Goal: Transaction & Acquisition: Book appointment/travel/reservation

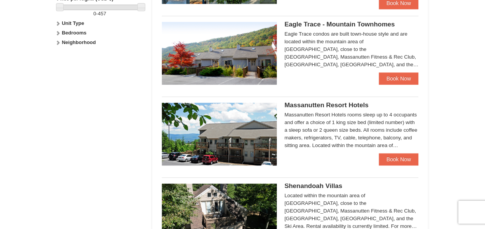
scroll to position [385, 0]
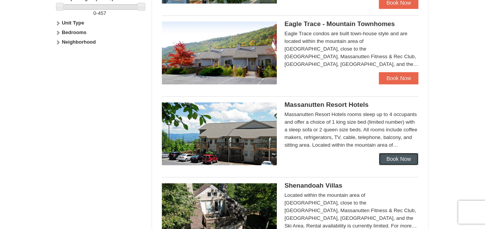
click at [387, 156] on link "Book Now" at bounding box center [399, 159] width 40 height 12
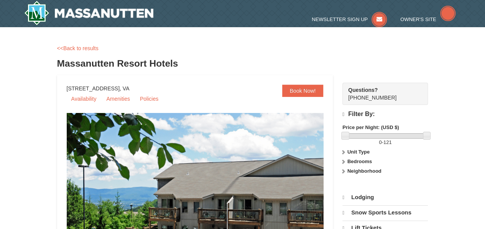
select select "9"
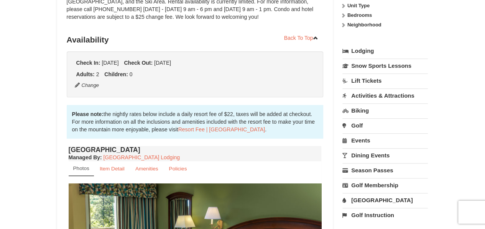
scroll to position [334, 0]
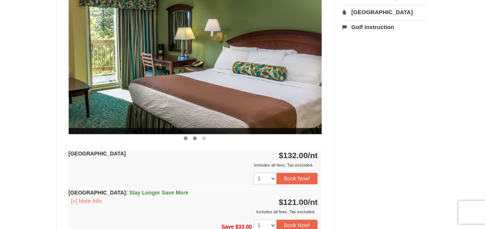
click at [196, 137] on span at bounding box center [195, 138] width 4 height 4
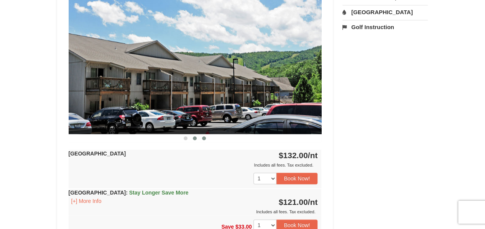
click at [205, 139] on button at bounding box center [203, 138] width 9 height 8
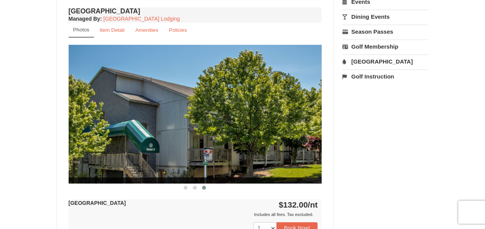
scroll to position [288, 0]
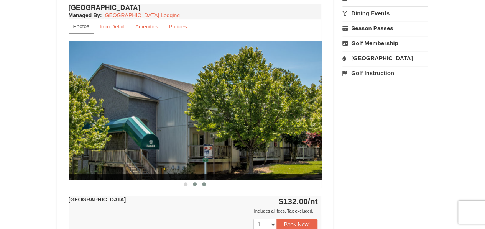
click at [195, 184] on span at bounding box center [195, 184] width 4 height 4
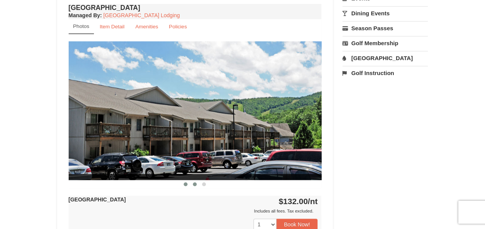
click at [185, 184] on span at bounding box center [186, 184] width 4 height 4
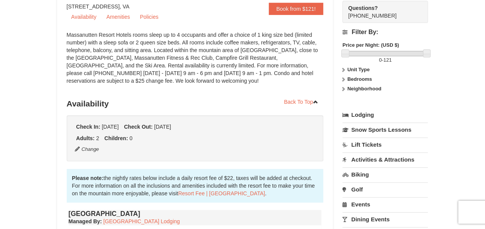
scroll to position [0, 0]
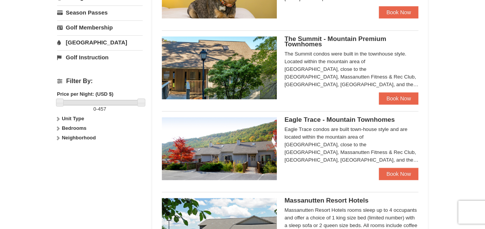
scroll to position [289, 0]
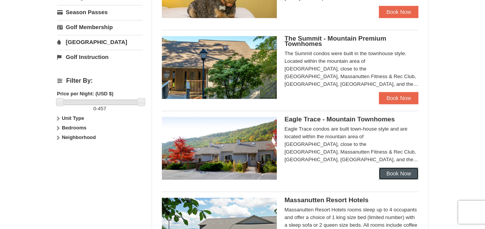
click at [382, 172] on link "Book Now" at bounding box center [399, 173] width 40 height 12
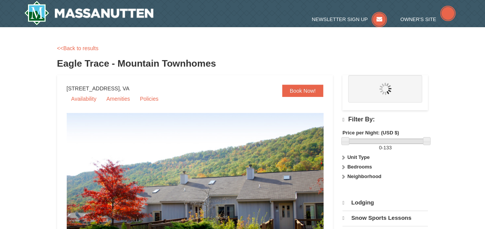
select select "9"
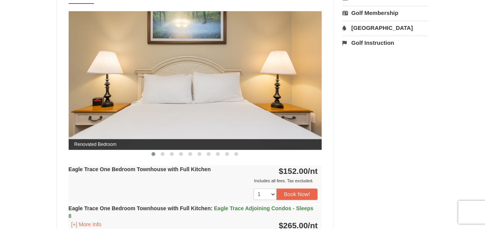
scroll to position [324, 0]
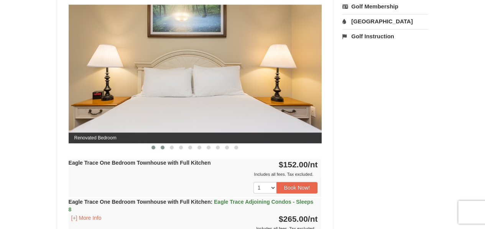
click at [161, 147] on span at bounding box center [163, 148] width 4 height 4
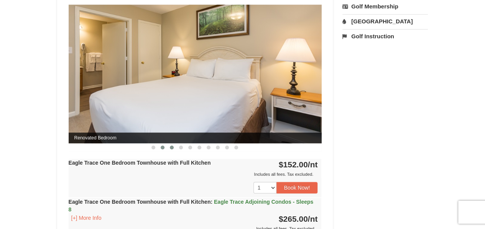
click at [173, 149] on button at bounding box center [171, 148] width 9 height 8
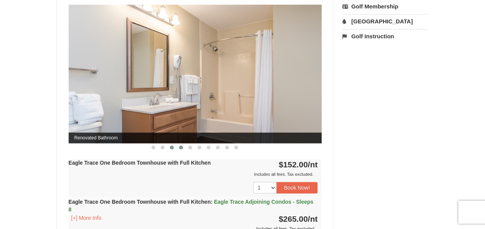
click at [183, 148] on button at bounding box center [180, 148] width 9 height 8
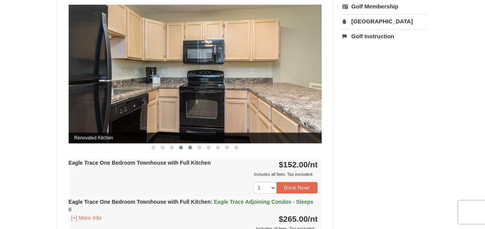
click at [192, 148] on button at bounding box center [189, 148] width 9 height 8
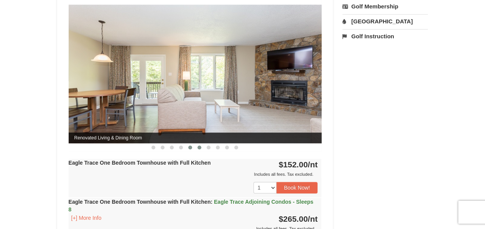
click at [198, 148] on span at bounding box center [199, 148] width 4 height 4
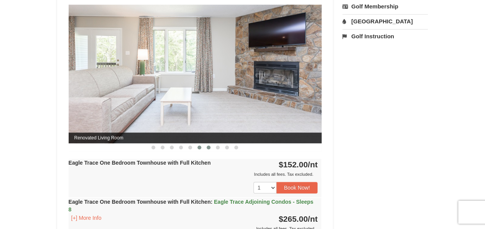
click at [208, 147] on span at bounding box center [208, 148] width 4 height 4
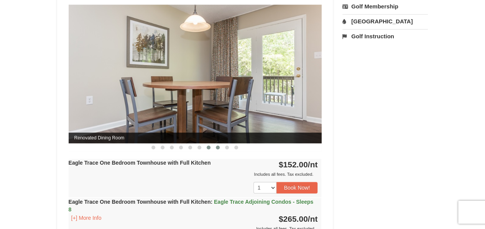
click at [218, 146] on span at bounding box center [218, 148] width 4 height 4
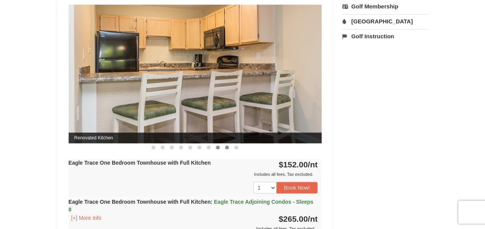
click at [223, 146] on button at bounding box center [226, 148] width 9 height 8
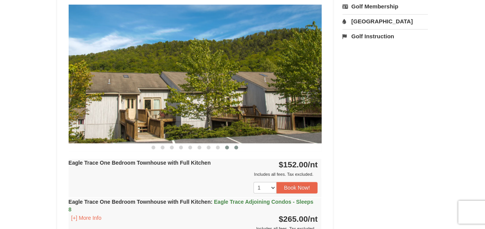
click at [235, 146] on span at bounding box center [236, 148] width 4 height 4
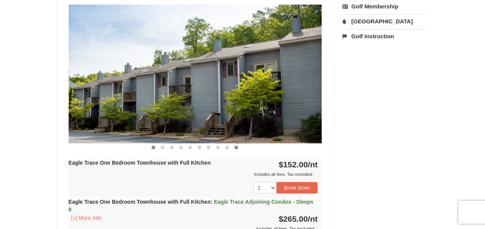
click at [152, 149] on button at bounding box center [153, 148] width 9 height 8
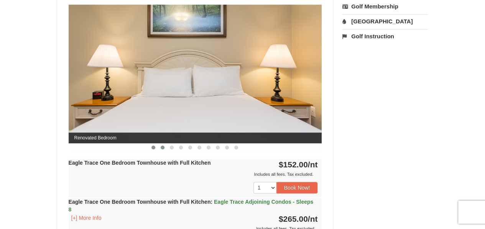
click at [166, 149] on button at bounding box center [162, 148] width 9 height 8
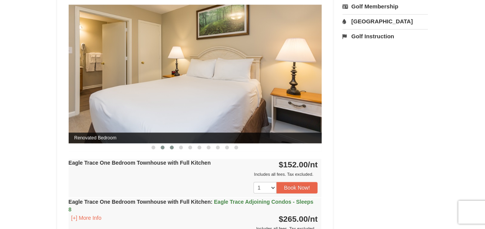
click at [172, 149] on button at bounding box center [171, 148] width 9 height 8
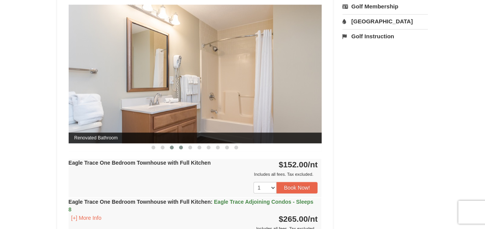
click at [179, 148] on button at bounding box center [180, 148] width 9 height 8
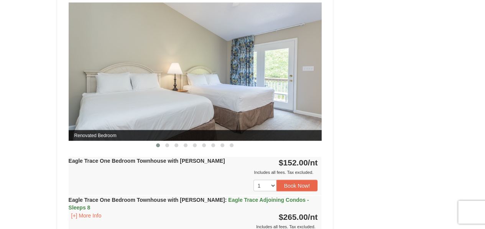
scroll to position [697, 0]
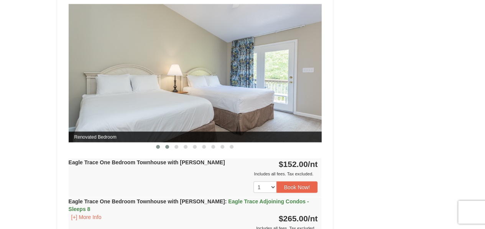
click at [164, 143] on button at bounding box center [166, 147] width 9 height 8
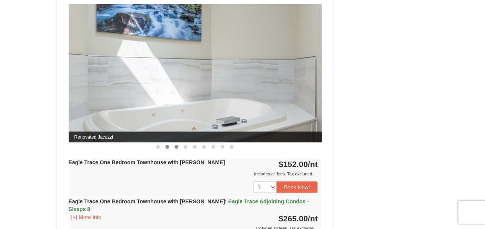
click at [180, 145] on button at bounding box center [176, 147] width 9 height 8
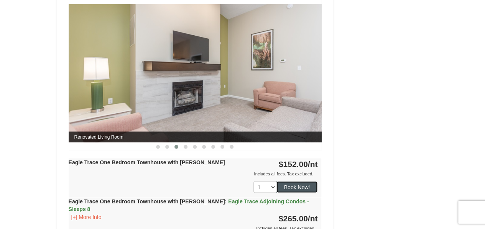
click at [295, 188] on button "Book Now!" at bounding box center [296, 186] width 41 height 11
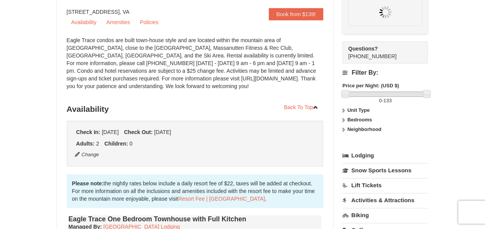
scroll to position [75, 0]
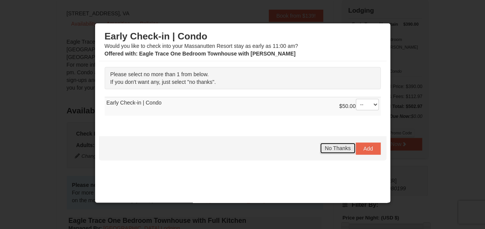
click at [325, 149] on span "No Thanks" at bounding box center [337, 148] width 26 height 6
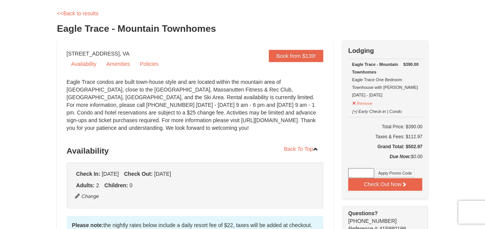
scroll to position [31, 0]
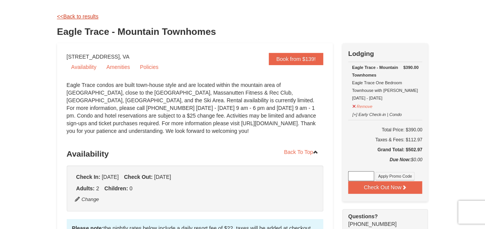
click at [76, 13] on link "<<Back to results" at bounding box center [77, 16] width 41 height 6
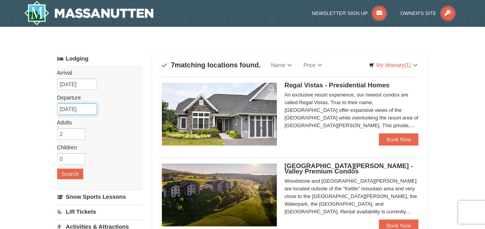
click at [87, 111] on input "[DATE]" at bounding box center [77, 108] width 40 height 11
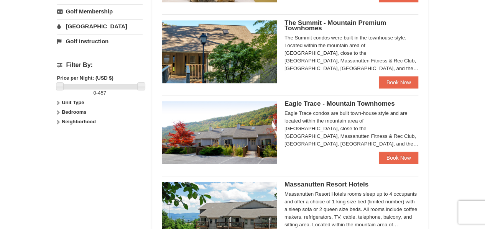
scroll to position [305, 0]
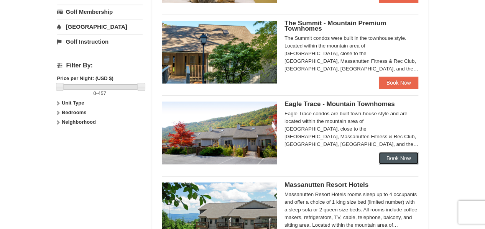
click at [396, 159] on link "Book Now" at bounding box center [399, 158] width 40 height 12
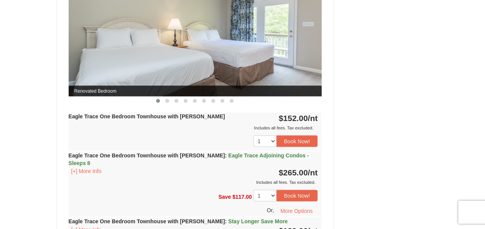
scroll to position [737, 0]
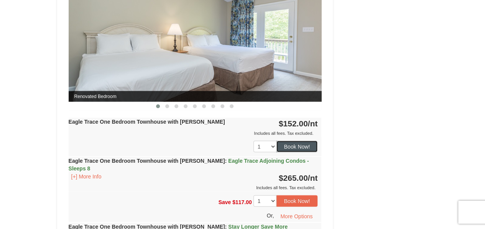
click at [290, 144] on button "Book Now!" at bounding box center [296, 146] width 41 height 11
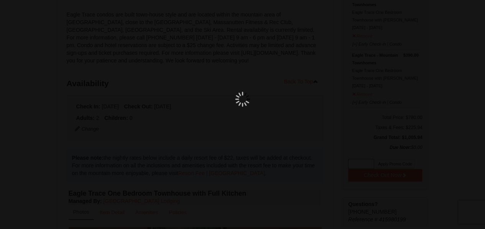
scroll to position [75, 0]
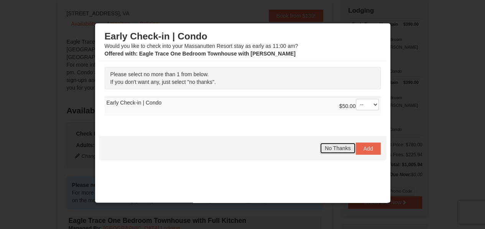
click at [324, 147] on span "No Thanks" at bounding box center [337, 148] width 26 height 6
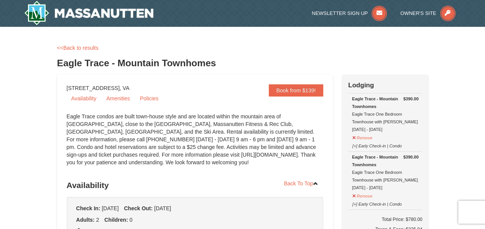
scroll to position [19, 0]
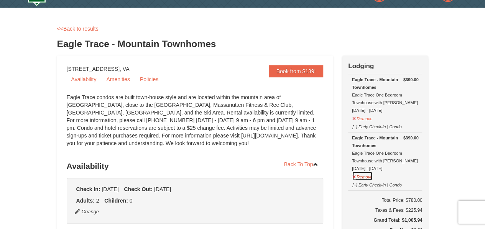
click at [364, 176] on button "Remove" at bounding box center [362, 176] width 21 height 10
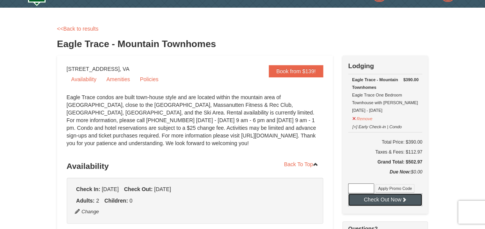
click at [380, 198] on button "Check Out Now" at bounding box center [385, 199] width 74 height 12
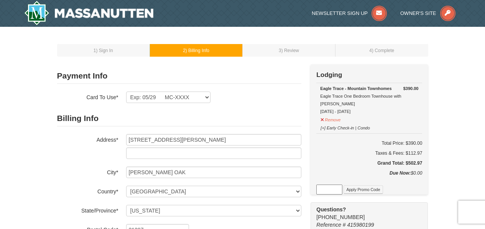
select select "MD"
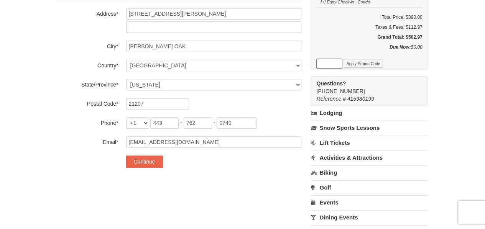
scroll to position [126, 0]
click at [136, 159] on button "Continue" at bounding box center [144, 161] width 37 height 12
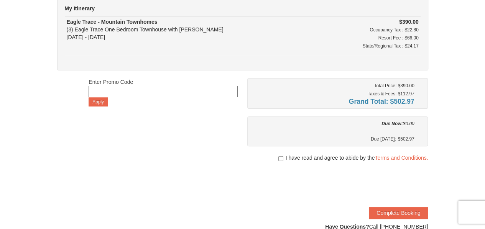
scroll to position [72, 0]
click at [278, 156] on input "checkbox" at bounding box center [280, 158] width 5 height 6
checkbox input "true"
click at [385, 209] on button "Complete Booking" at bounding box center [398, 212] width 59 height 12
